Goal: Communication & Community: Ask a question

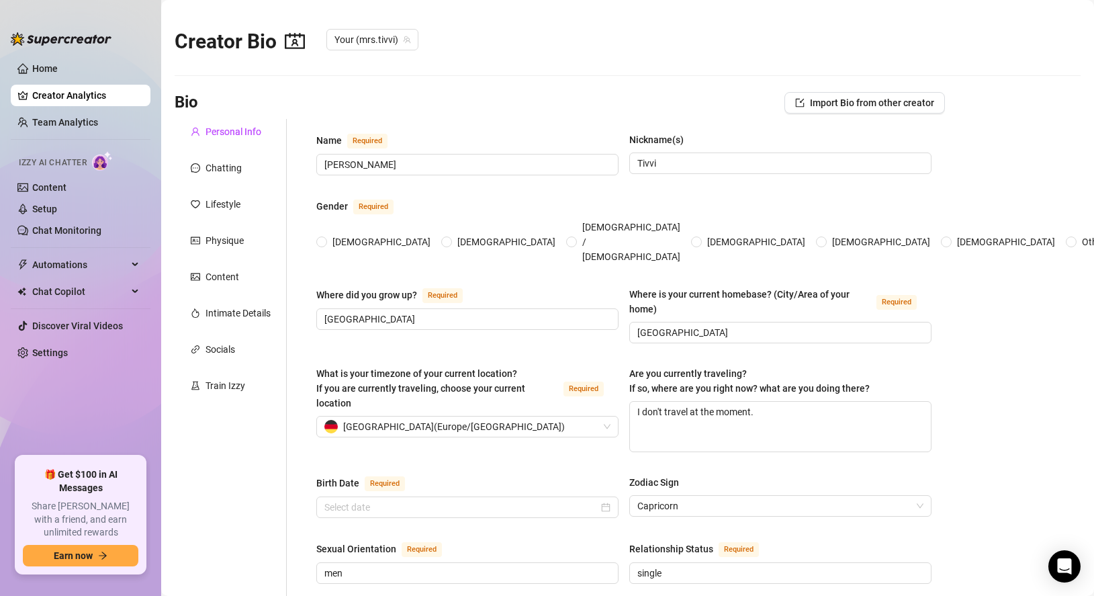
radio input "true"
type input "[DATE]"
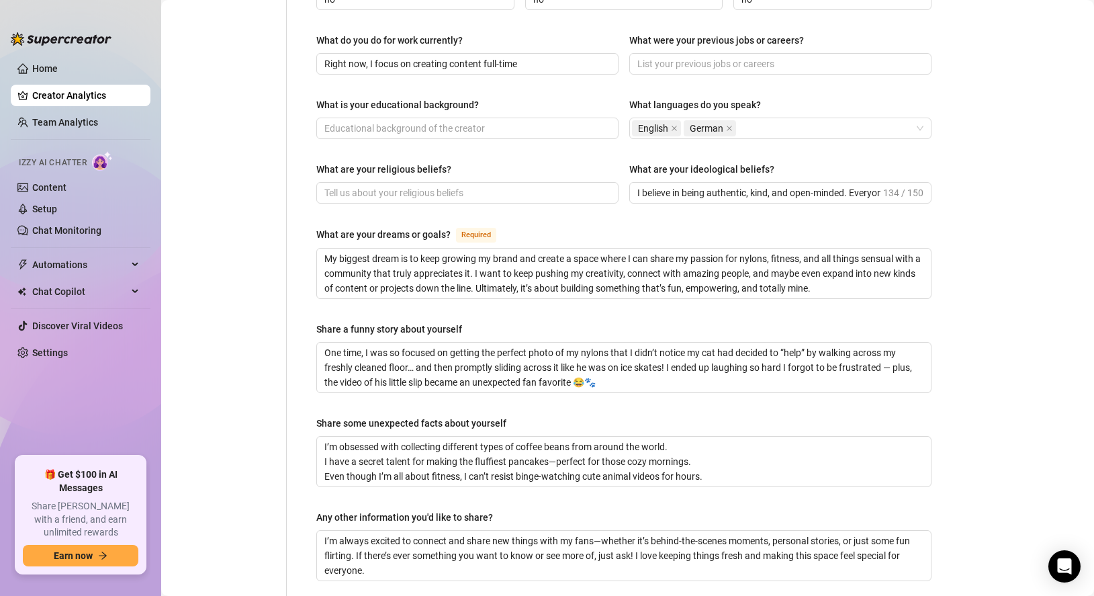
scroll to position [740, 0]
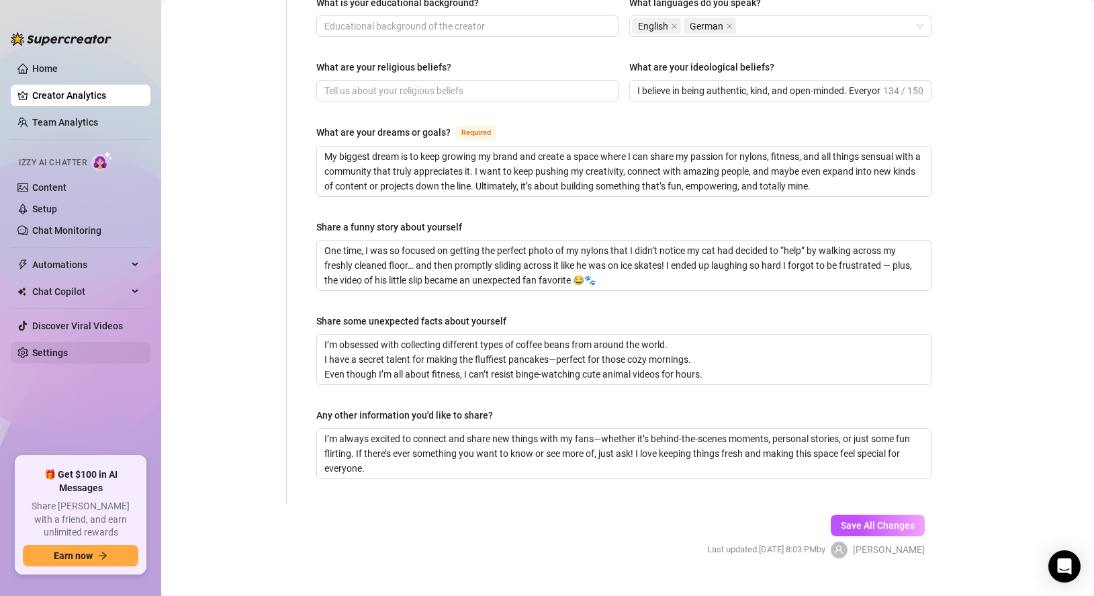
click at [68, 347] on link "Settings" at bounding box center [50, 352] width 36 height 11
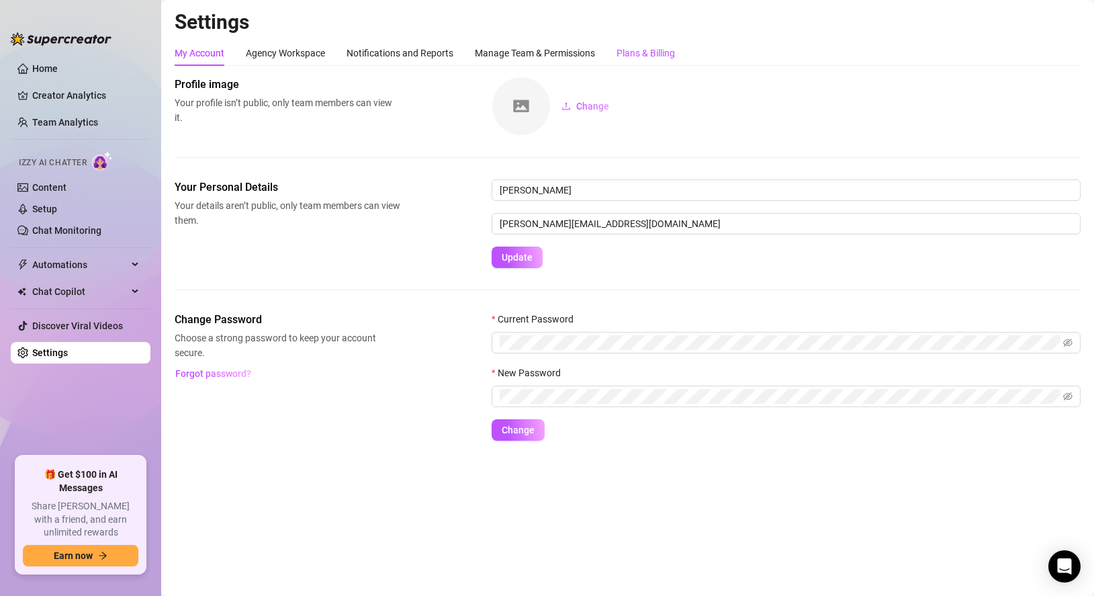
click at [669, 49] on div "Plans & Billing" at bounding box center [646, 53] width 58 height 15
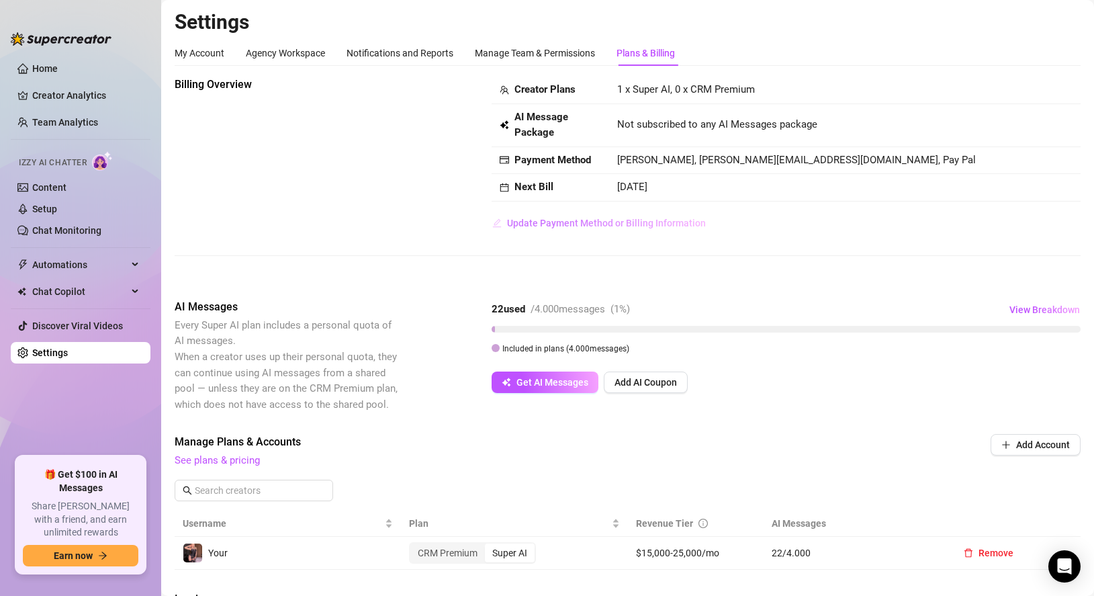
click at [614, 224] on span "Update Payment Method or Billing Information" at bounding box center [606, 223] width 199 height 11
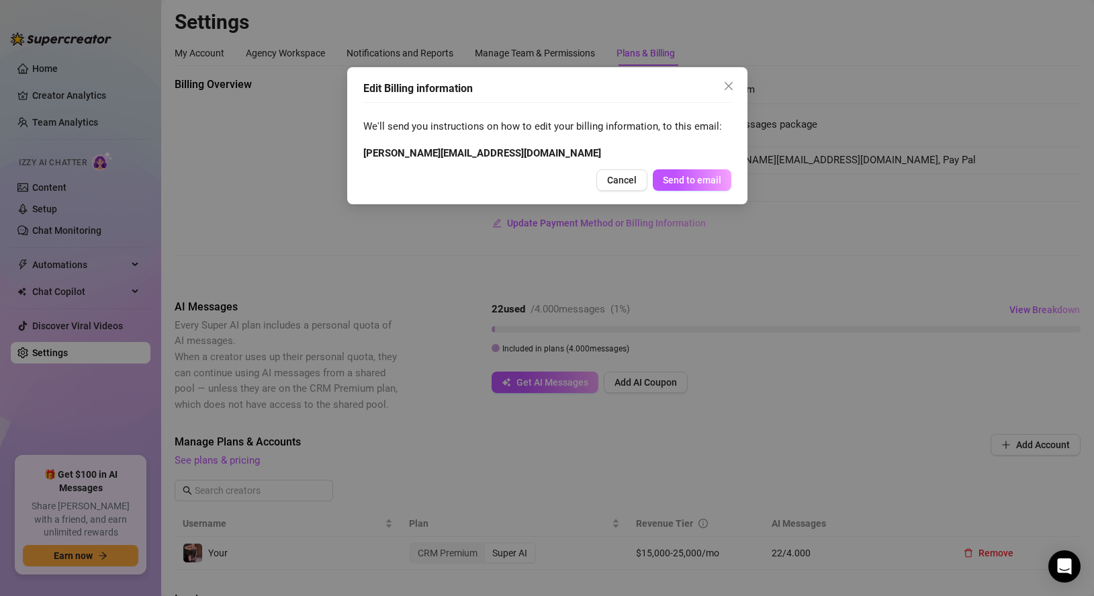
click at [675, 253] on div "Edit Billing information We'll send you instructions on how to edit your billin…" at bounding box center [547, 298] width 1094 height 596
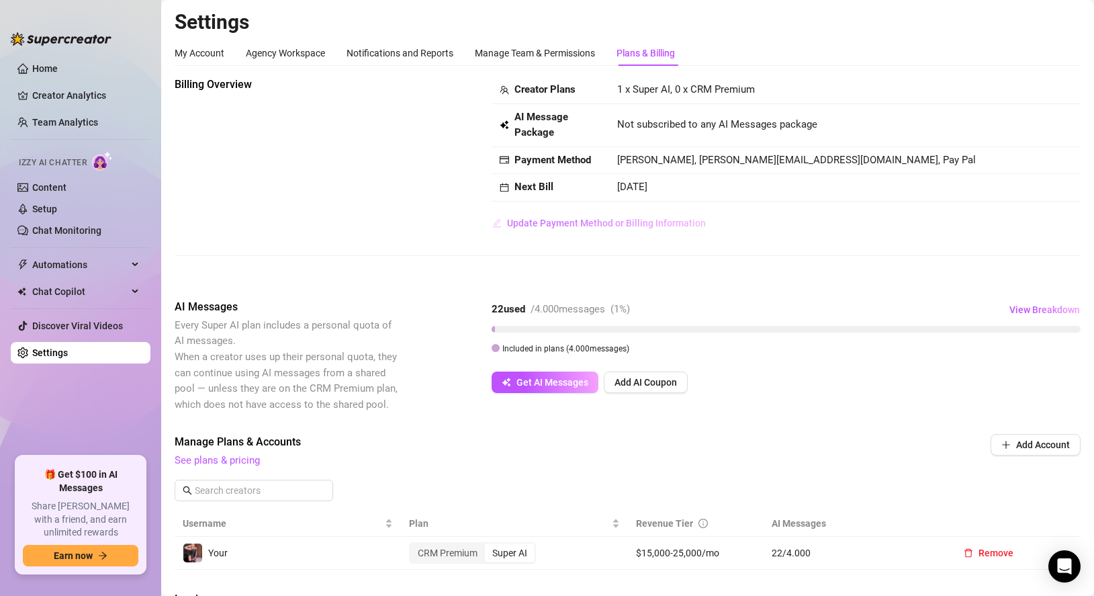
click at [650, 224] on span "Update Payment Method or Billing Information" at bounding box center [606, 223] width 199 height 11
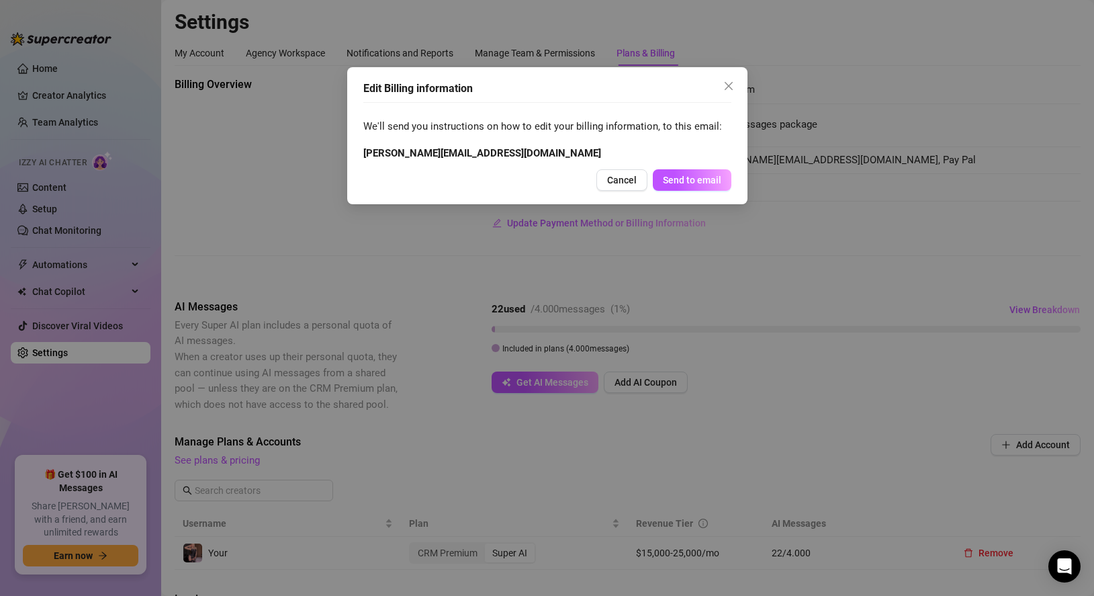
click at [607, 249] on div "Edit Billing information We'll send you instructions on how to edit your billin…" at bounding box center [547, 298] width 1094 height 596
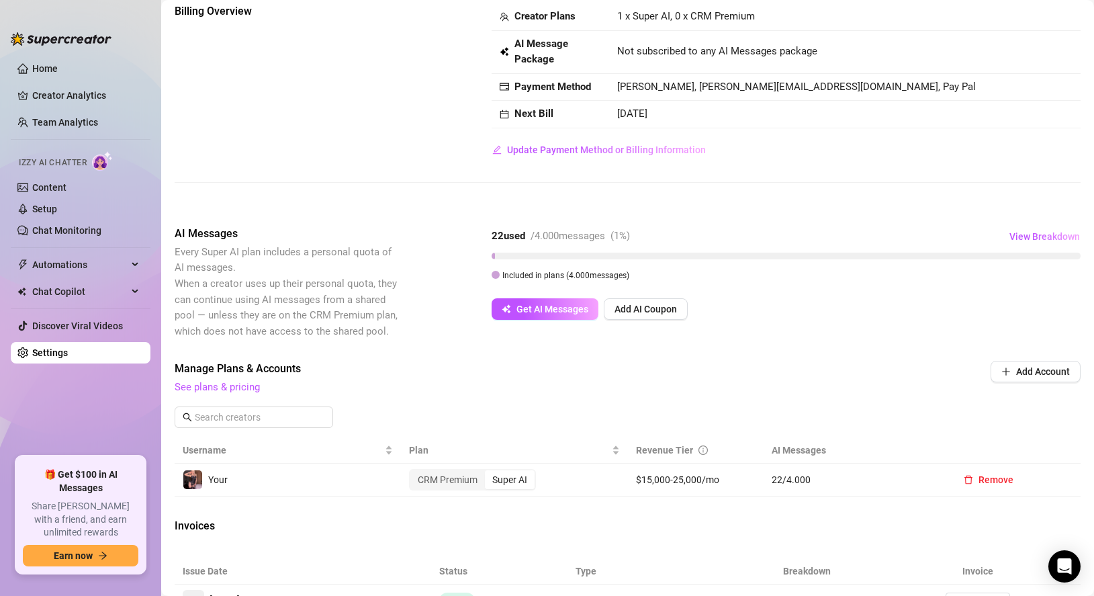
scroll to position [202, 0]
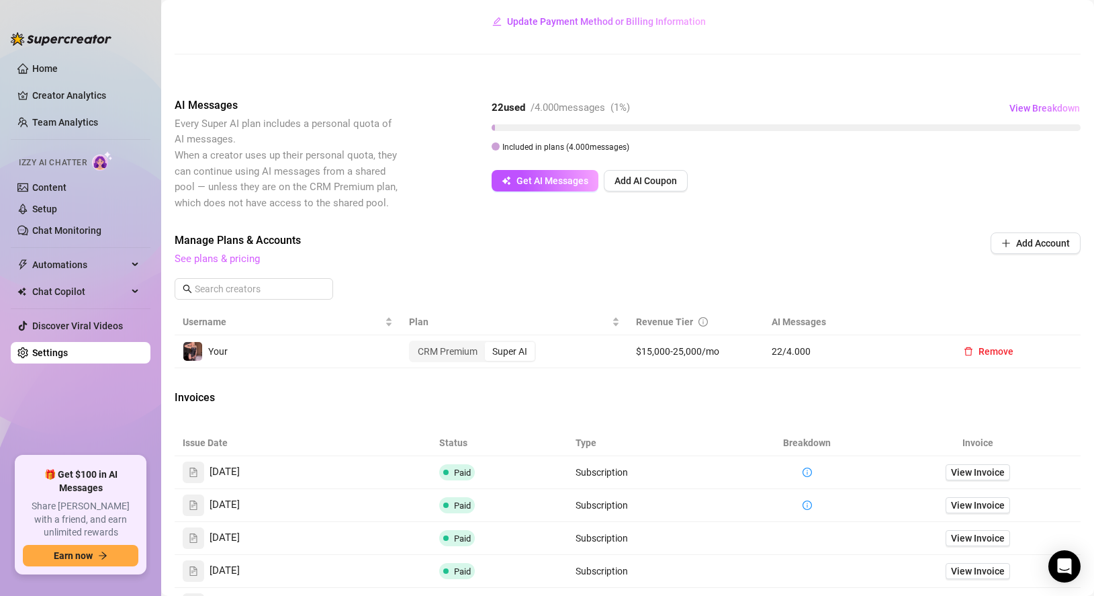
click at [242, 256] on link "See plans & pricing" at bounding box center [217, 259] width 85 height 12
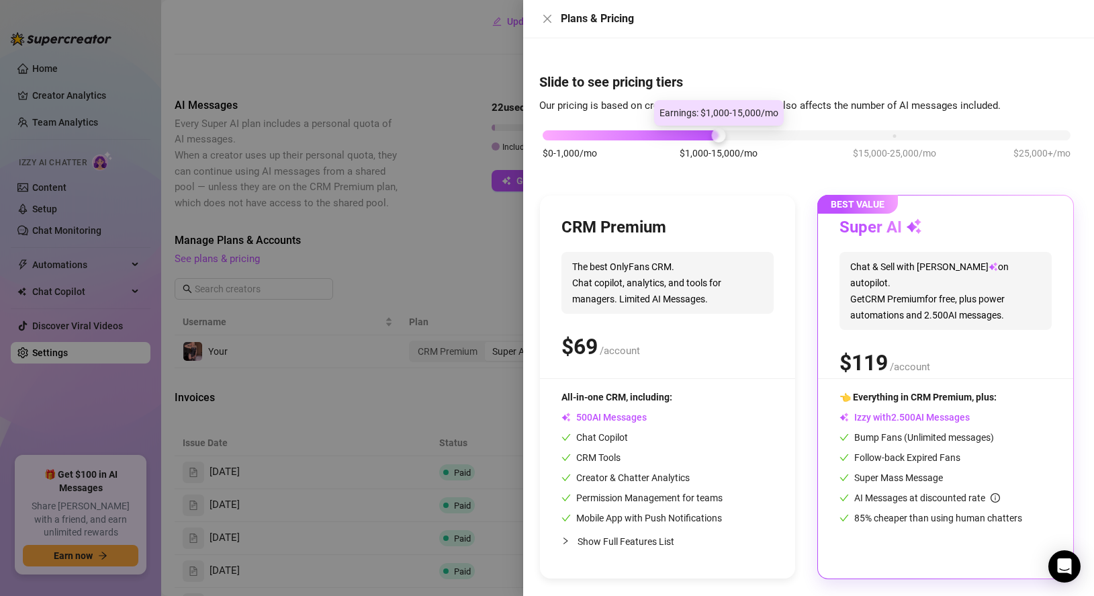
drag, startPoint x: 720, startPoint y: 136, endPoint x: 885, endPoint y: 140, distance: 165.3
click at [838, 136] on div "$0-1,000/mo $1,000-15,000/mo $15,000-25,000/mo $25,000+/mo" at bounding box center [807, 132] width 528 height 8
drag, startPoint x: 898, startPoint y: 129, endPoint x: 735, endPoint y: 141, distance: 163.0
click at [735, 141] on div "$0-1,000/mo $1,000-15,000/mo $15,000-25,000/mo $25,000+/mo" at bounding box center [807, 152] width 535 height 76
click at [1072, 139] on div "$0-1,000/mo $1,000-15,000/mo $15,000-25,000/mo $25,000+/mo" at bounding box center [807, 152] width 535 height 76
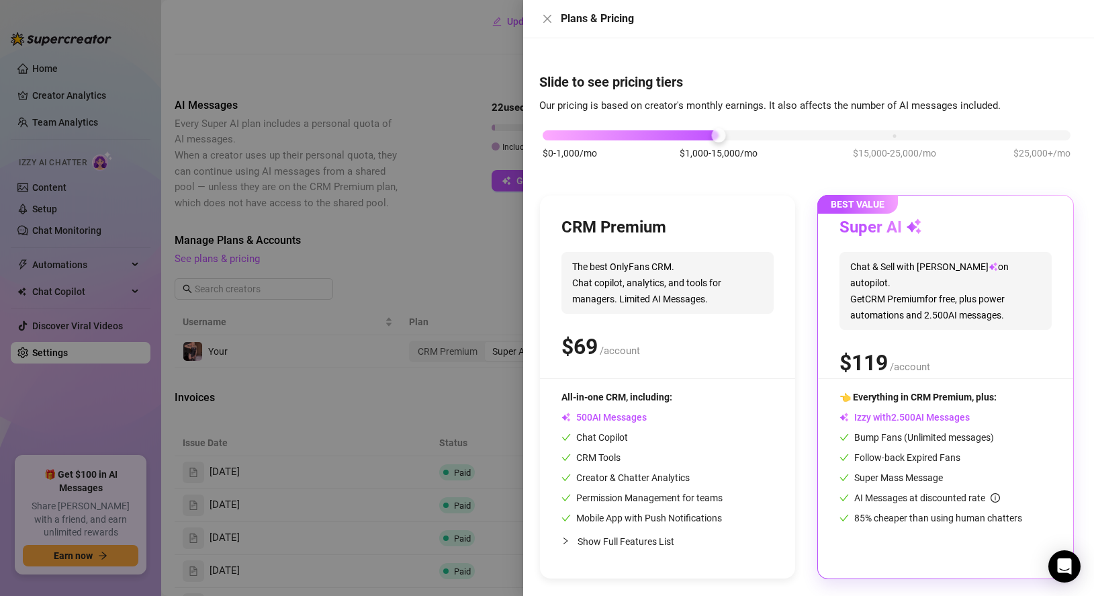
click at [1066, 134] on div "$0-1,000/mo $1,000-15,000/mo $15,000-25,000/mo $25,000+/mo" at bounding box center [807, 132] width 528 height 8
drag, startPoint x: 1066, startPoint y: 134, endPoint x: 695, endPoint y: 133, distance: 371.6
click at [695, 133] on div "$0-1,000/mo $1,000-15,000/mo $15,000-25,000/mo $25,000+/mo" at bounding box center [807, 132] width 528 height 8
click at [421, 286] on div at bounding box center [547, 298] width 1094 height 596
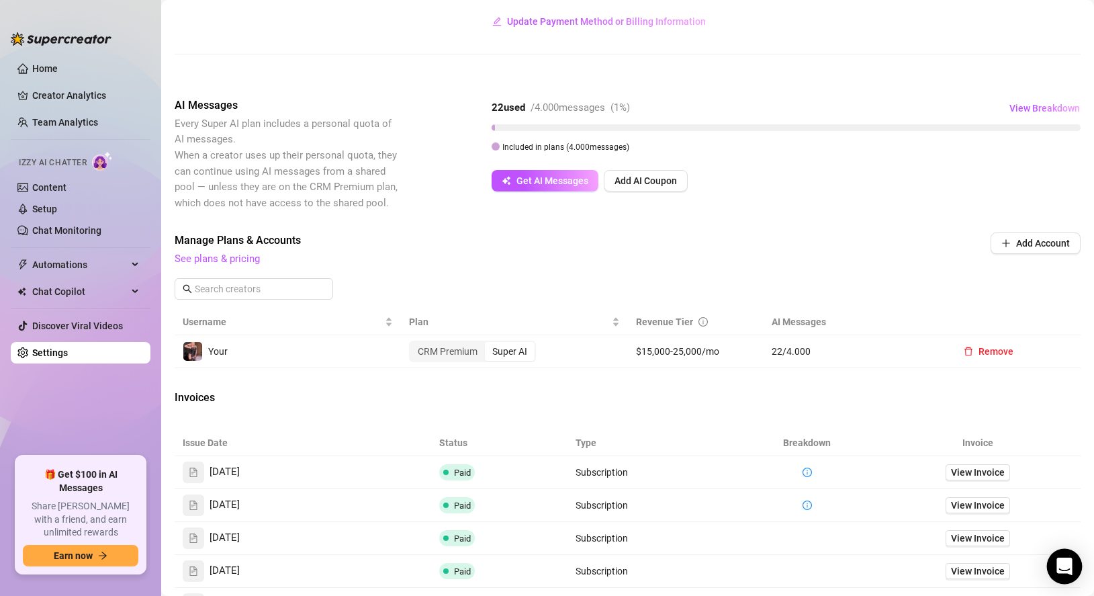
click at [1065, 566] on icon "Open Intercom Messenger" at bounding box center [1064, 566] width 15 height 17
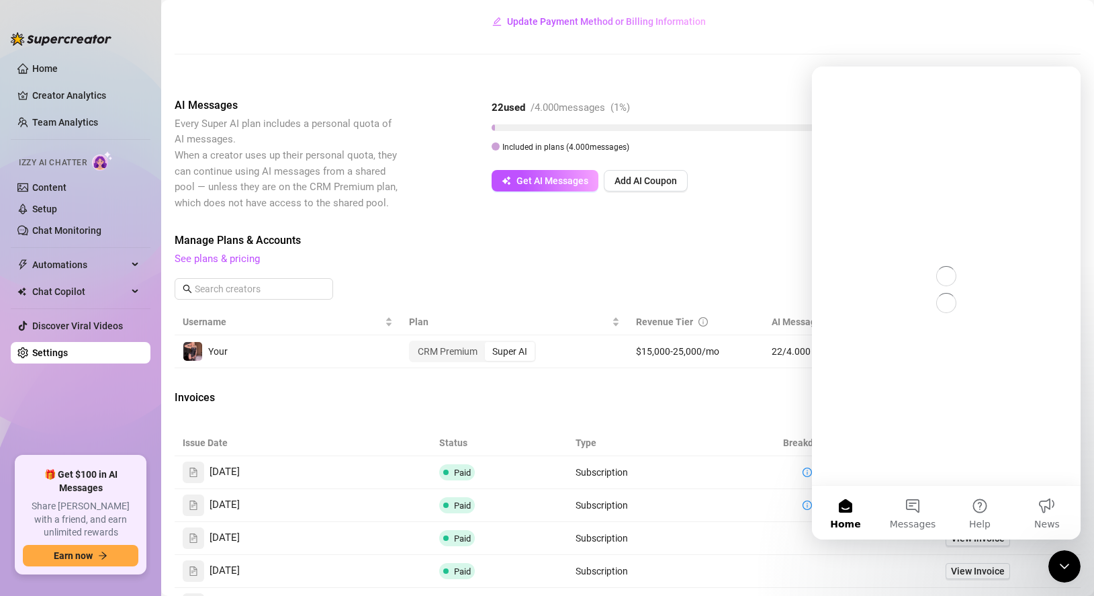
scroll to position [0, 0]
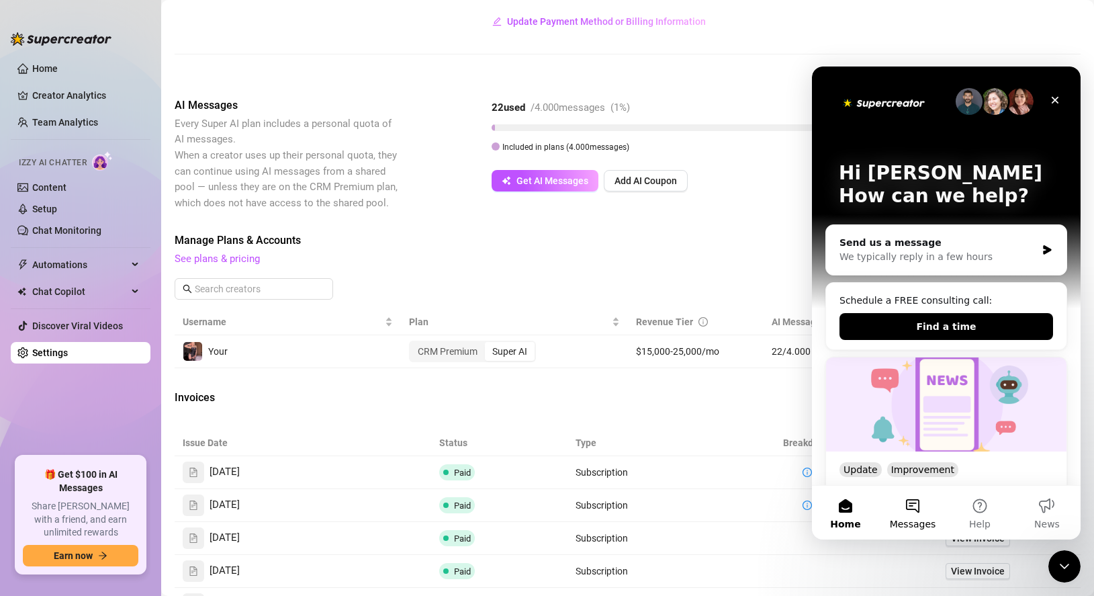
click at [920, 514] on button "Messages" at bounding box center [912, 513] width 67 height 54
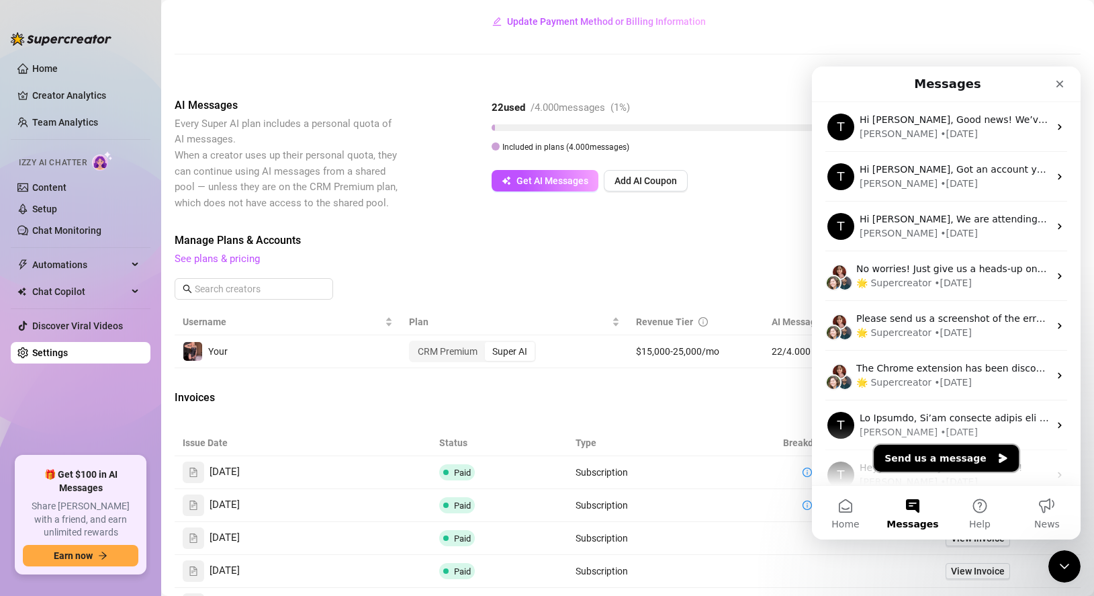
click at [986, 464] on button "Send us a message" at bounding box center [946, 458] width 145 height 27
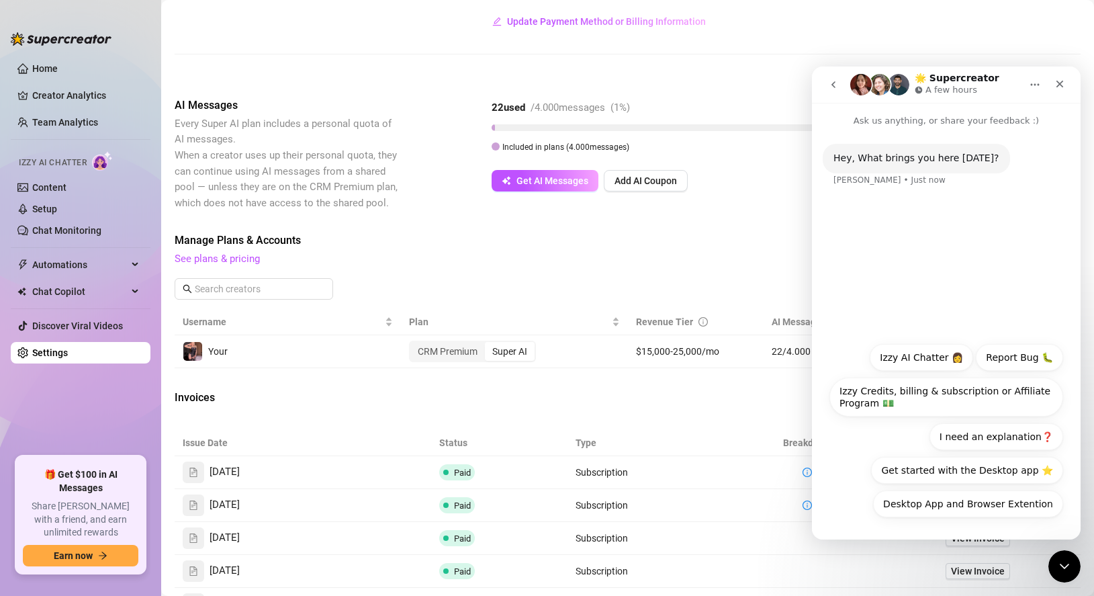
click at [757, 200] on div "AI Messages Every Super AI plan includes a personal quota of AI messages. When …" at bounding box center [628, 154] width 906 height 114
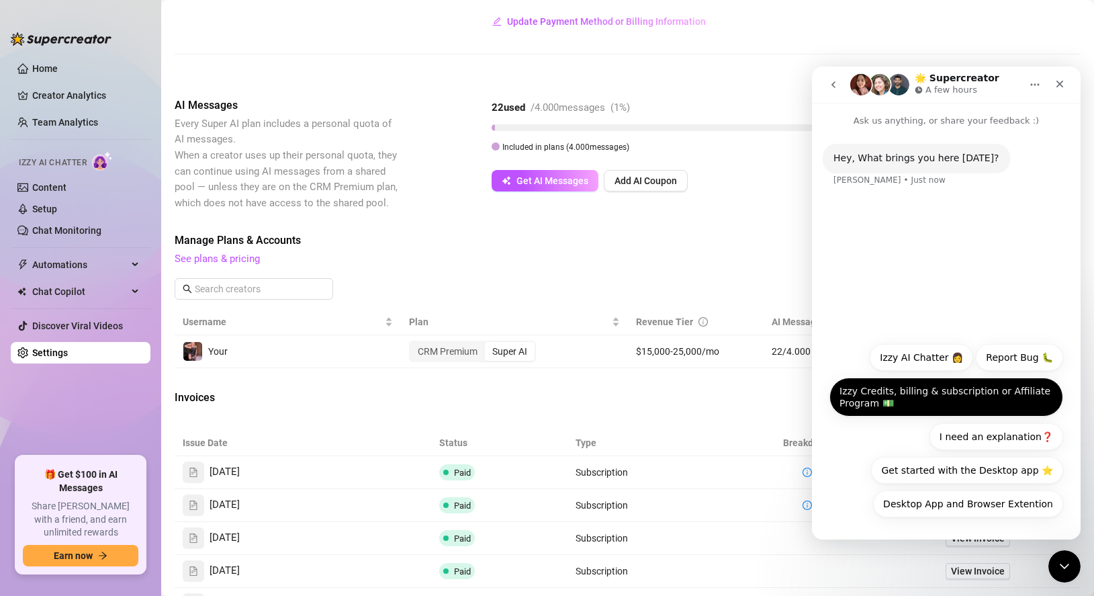
click at [899, 396] on button "Izzy Credits, billing & subscription or Affiliate Program 💵" at bounding box center [947, 397] width 234 height 39
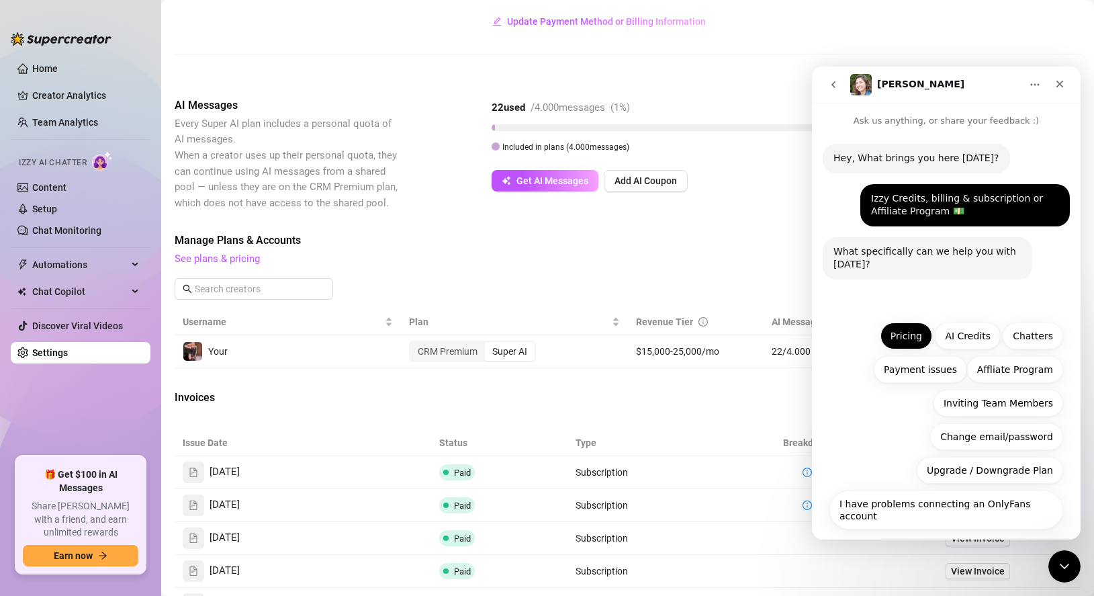
click at [924, 347] on button "Pricing" at bounding box center [907, 336] width 52 height 27
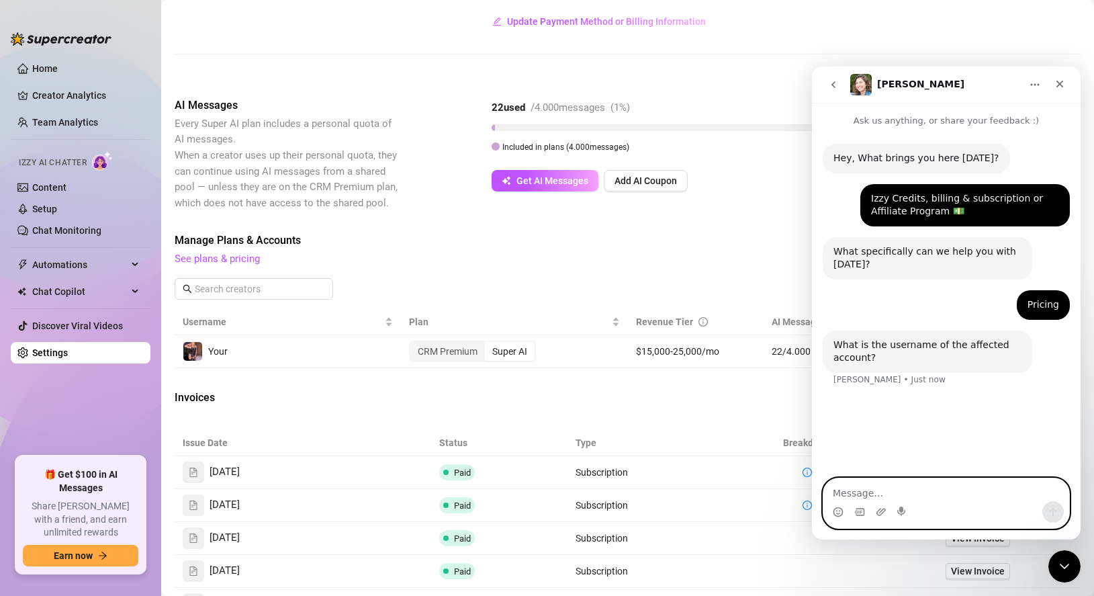
click at [882, 490] on textarea "Message…" at bounding box center [947, 489] width 246 height 23
click at [847, 490] on textarea "Message…" at bounding box center [947, 489] width 246 height 23
type textarea "mrs.tivvi"
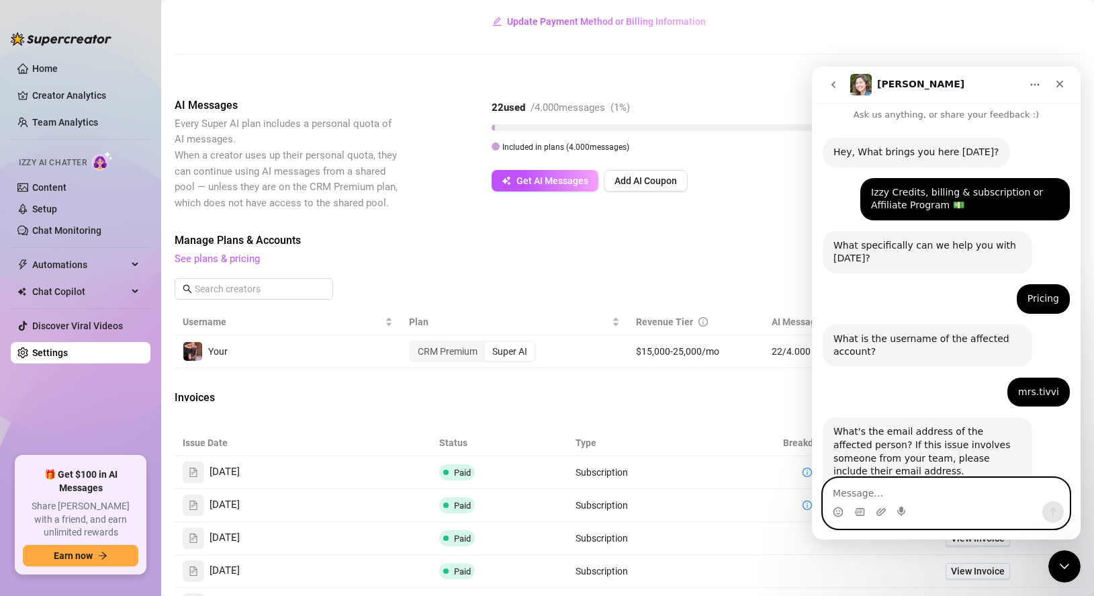
scroll to position [75, 0]
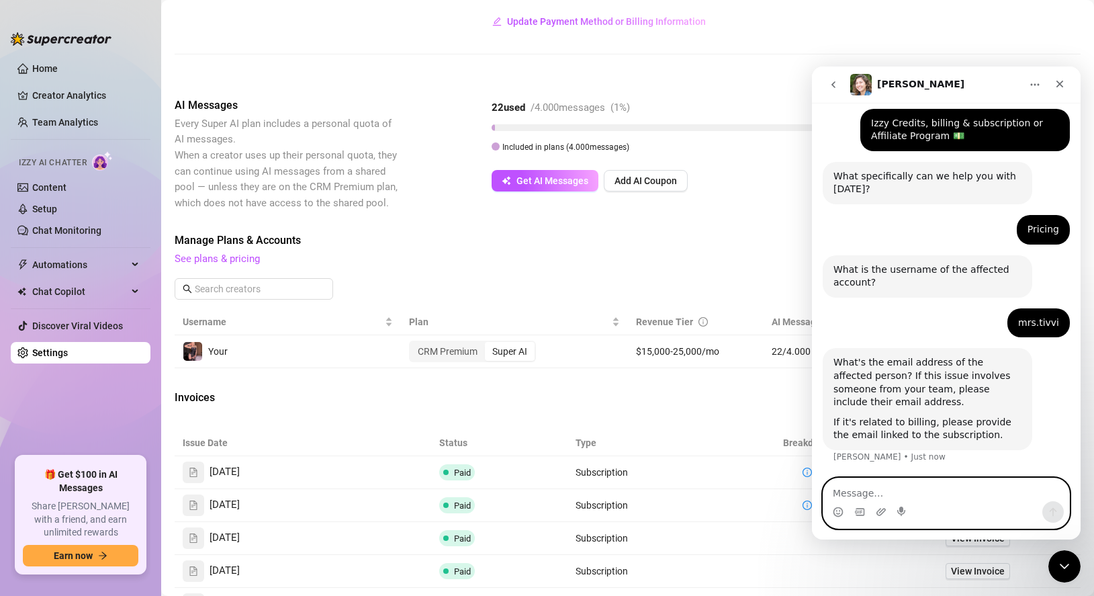
click at [937, 497] on textarea "Message…" at bounding box center [947, 489] width 246 height 23
type textarea "[PERSON_NAME][EMAIL_ADDRESS][DOMAIN_NAME]"
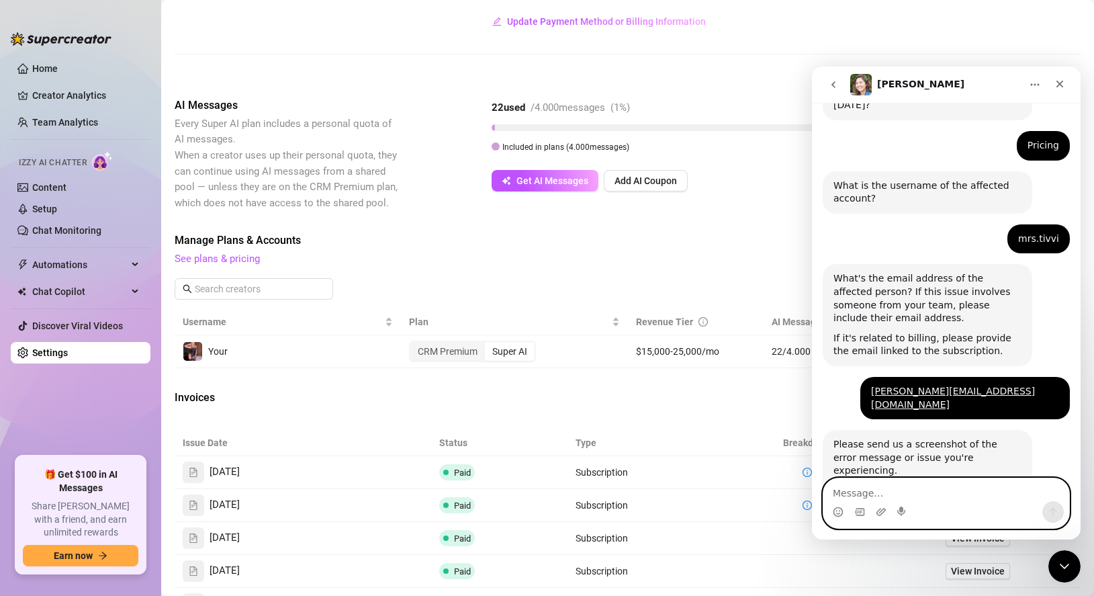
scroll to position [254, 0]
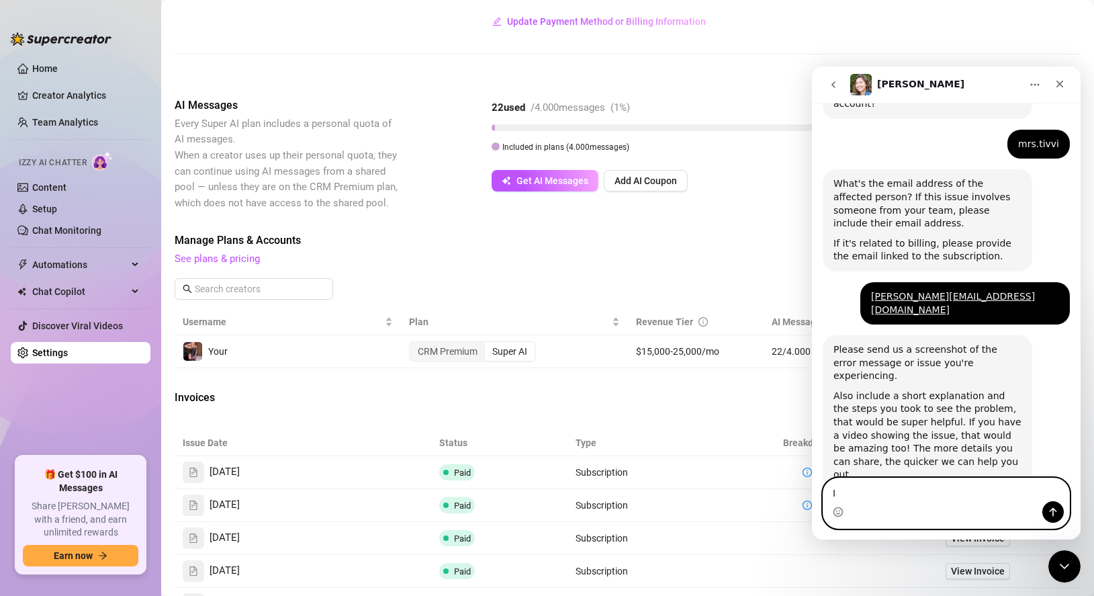
type textarea "I"
type textarea "I have a discount code where I can use it?"
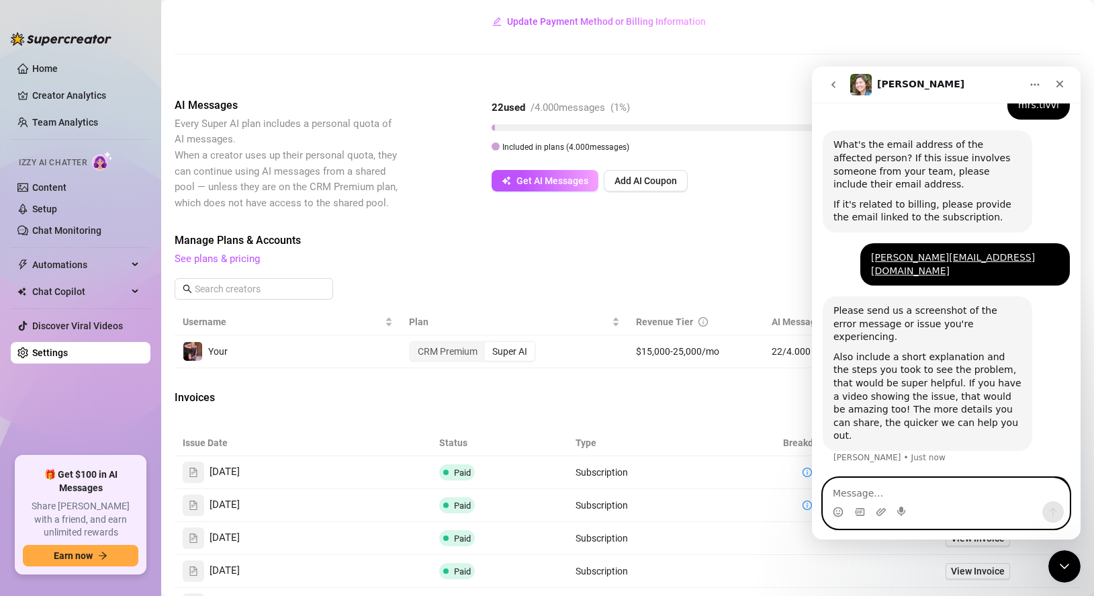
scroll to position [294, 0]
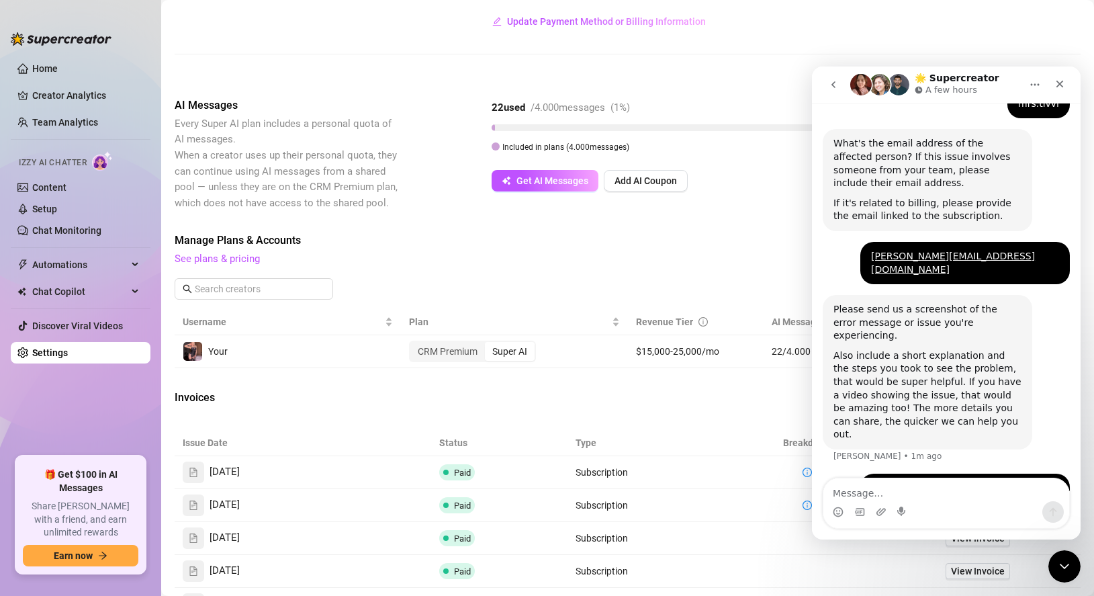
click at [1, 191] on aside "Home Creator Analytics Team Analytics Izzy AI Chatter Content Setup Chat Monito…" at bounding box center [80, 298] width 161 height 596
click at [44, 208] on link "Setup" at bounding box center [44, 209] width 25 height 11
